Goal: Navigation & Orientation: Find specific page/section

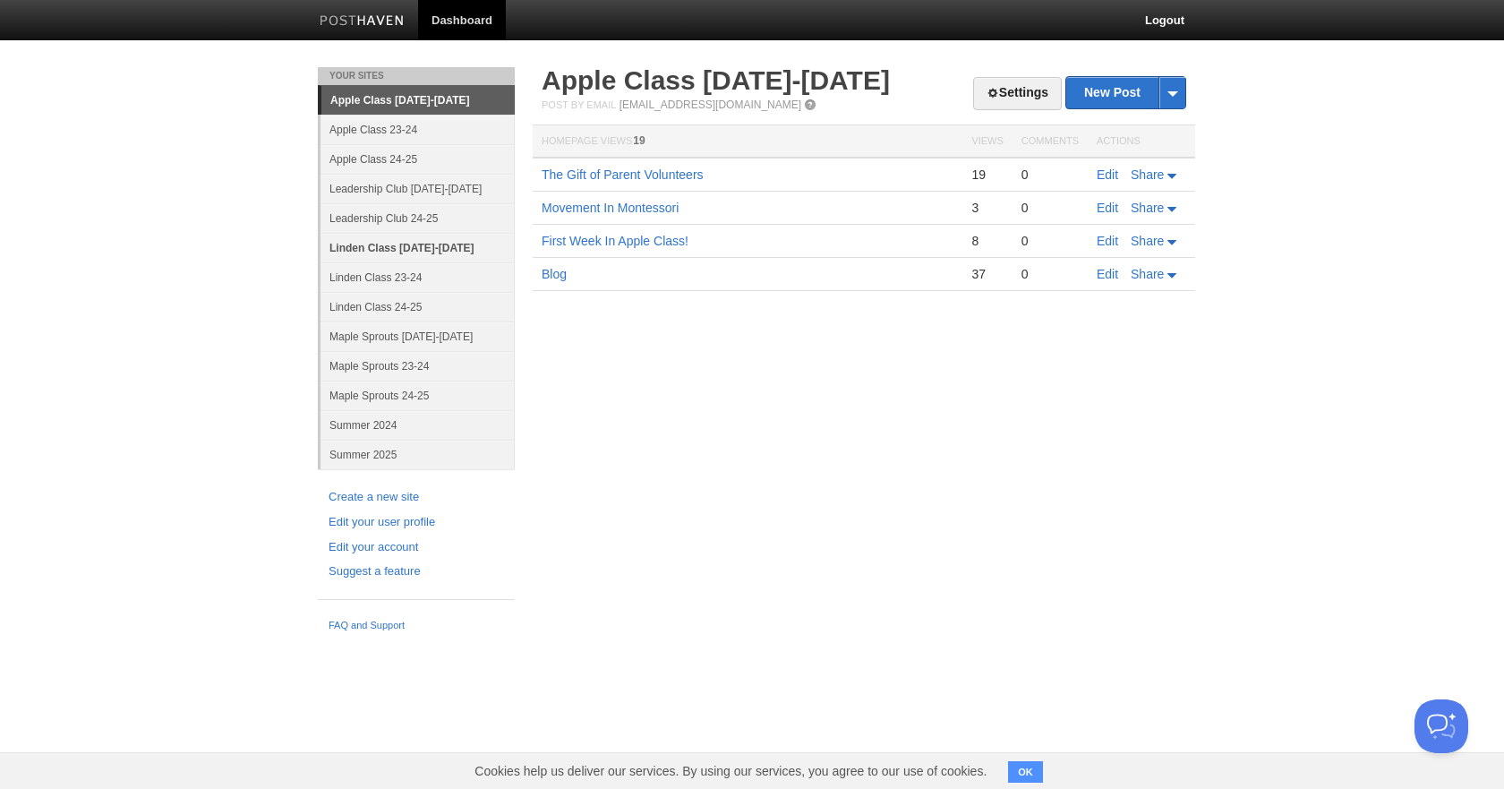
click at [409, 252] on link "Linden Class [DATE]-[DATE]" at bounding box center [417, 248] width 194 height 30
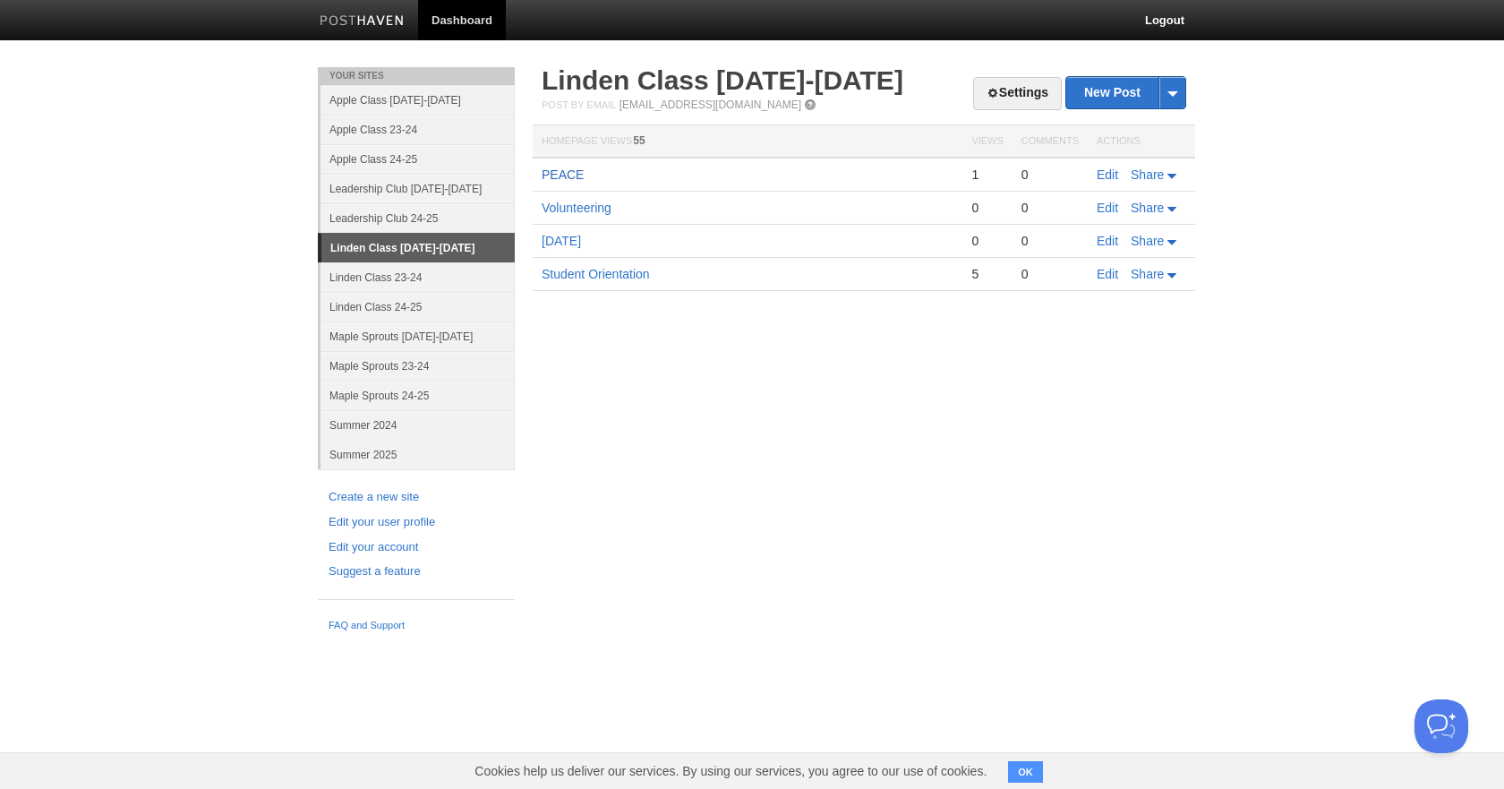
click at [576, 176] on link "PEACE" at bounding box center [563, 174] width 42 height 14
click at [357, 341] on link "Maple Sprouts [DATE]-[DATE]" at bounding box center [417, 336] width 194 height 30
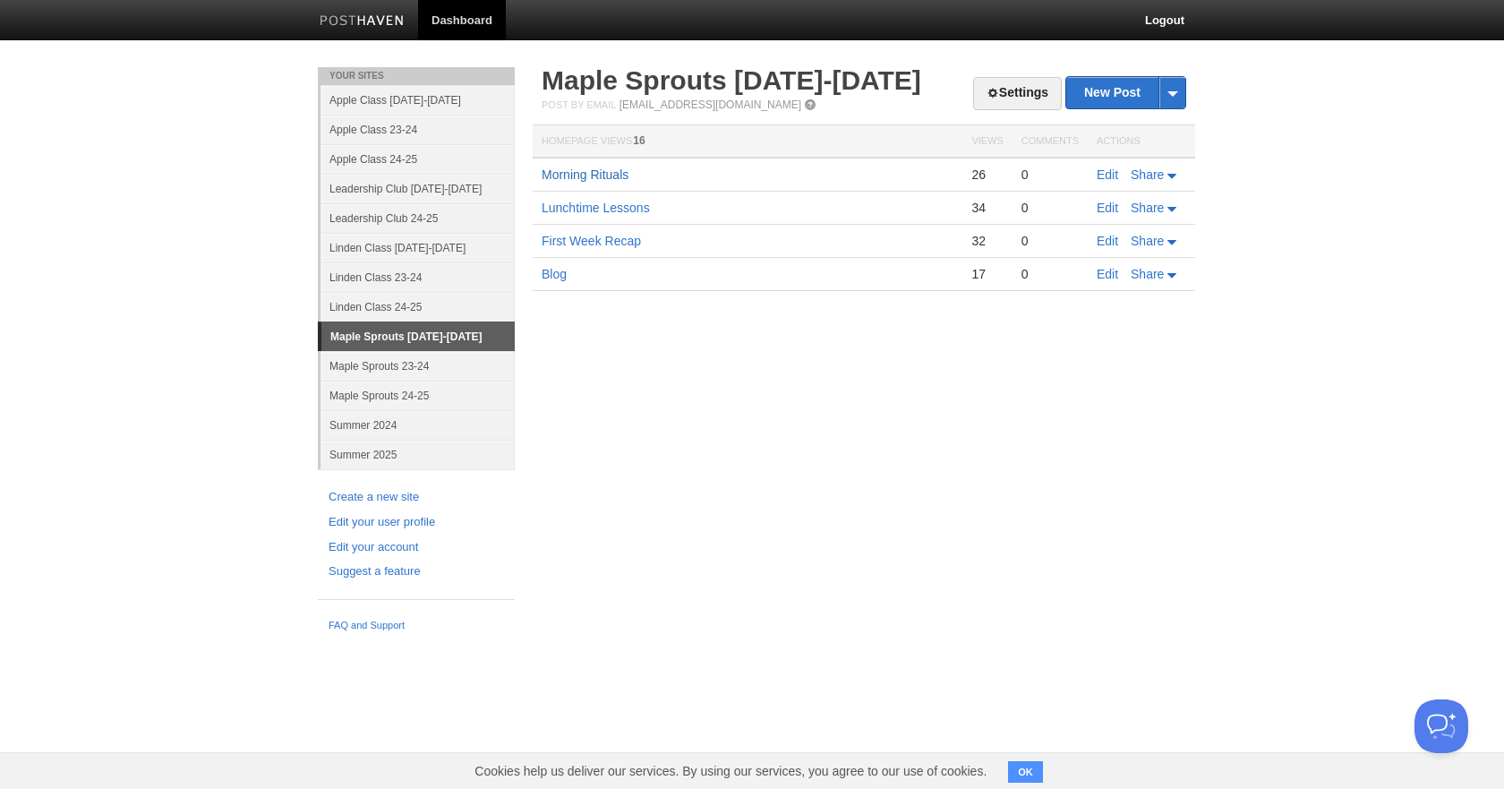
click at [571, 177] on link "Morning Rituals" at bounding box center [585, 174] width 87 height 14
click at [397, 252] on link "Linden Class [DATE]-[DATE]" at bounding box center [417, 248] width 194 height 30
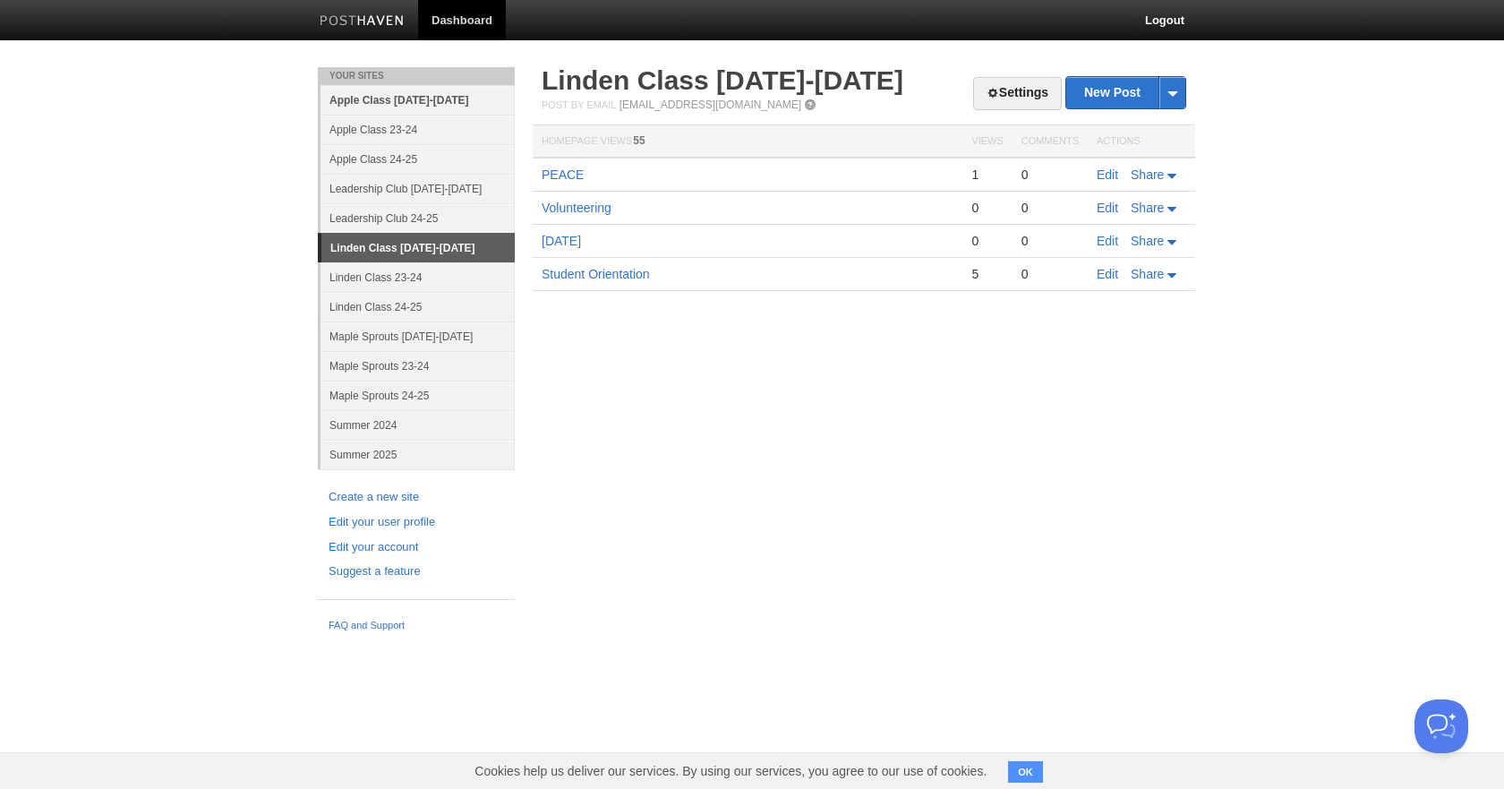
click at [423, 97] on link "Apple Class [DATE]-[DATE]" at bounding box center [417, 100] width 194 height 30
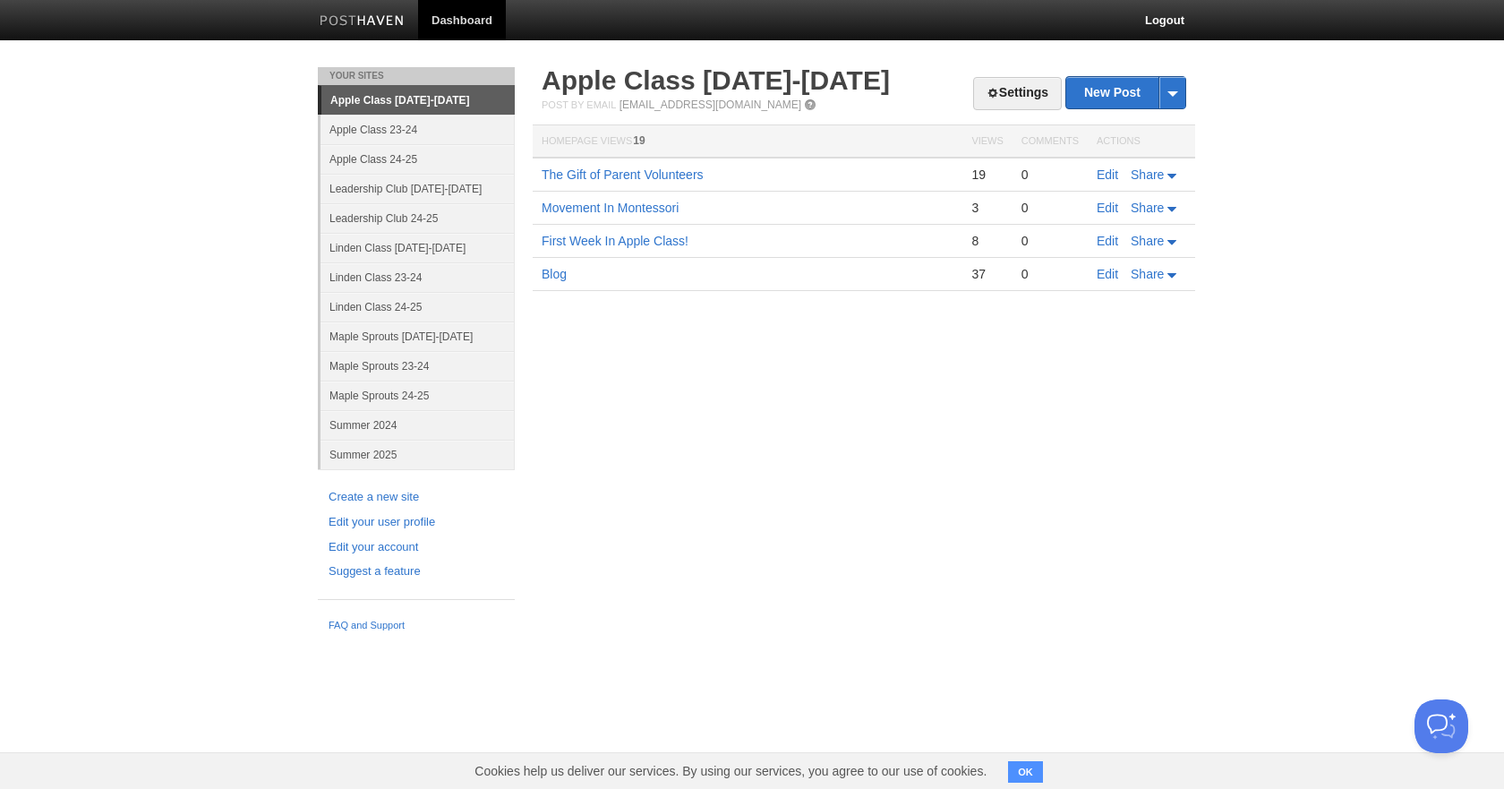
click at [579, 182] on td "The Gift of Parent Volunteers" at bounding box center [748, 175] width 430 height 34
click at [583, 166] on td "The Gift of Parent Volunteers" at bounding box center [748, 175] width 430 height 34
click at [580, 169] on link "The Gift of Parent Volunteers" at bounding box center [623, 174] width 162 height 14
